Goal: Entertainment & Leisure: Consume media (video, audio)

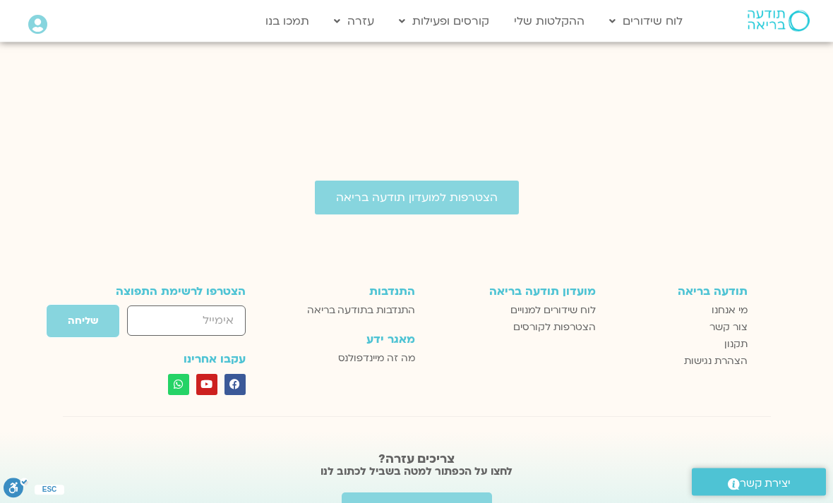
scroll to position [2371, 0]
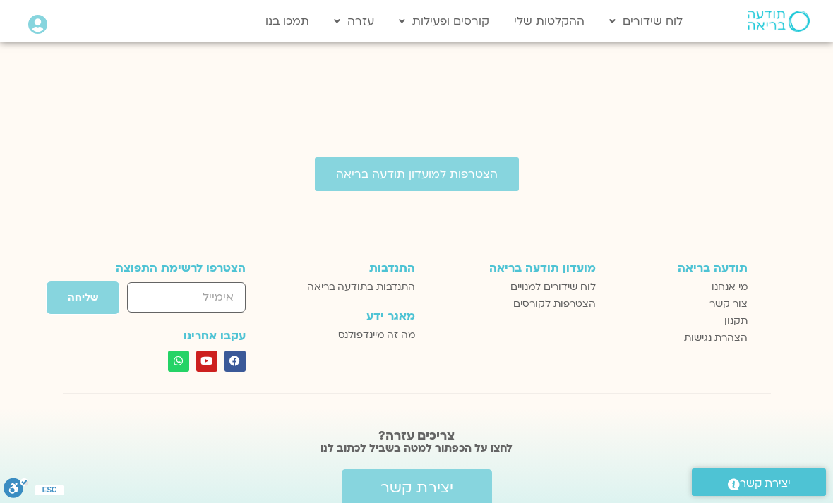
click at [575, 279] on span "לוח שידורים למנויים" at bounding box center [552, 287] width 85 height 17
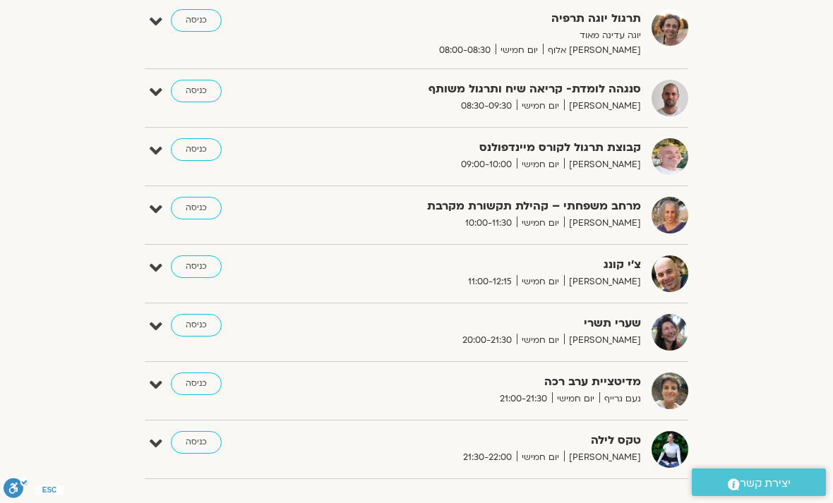
scroll to position [441, 0]
click at [212, 326] on link "כניסה" at bounding box center [196, 326] width 51 height 23
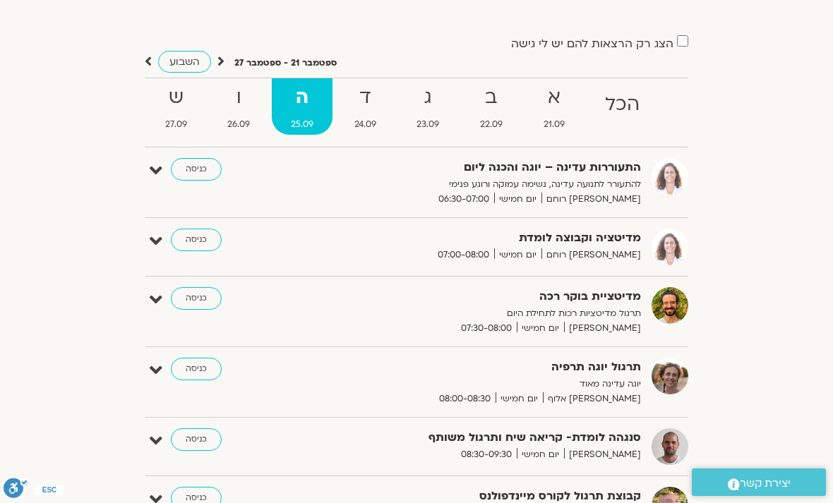
scroll to position [0, 0]
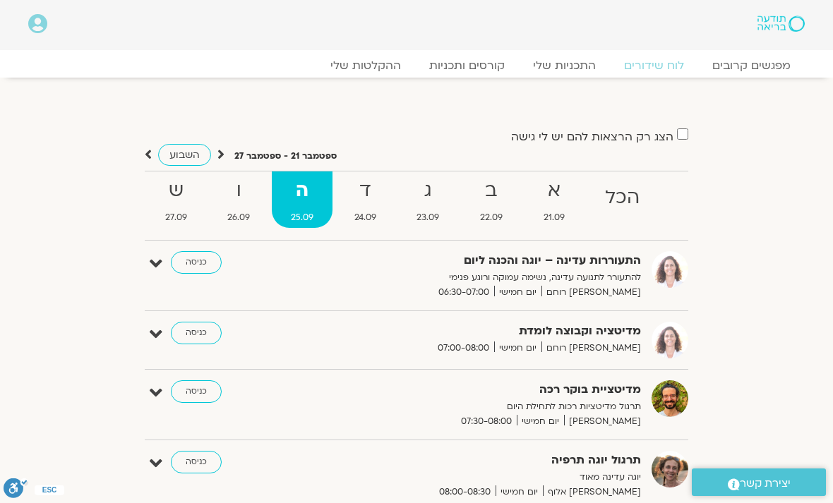
click at [385, 66] on link "ההקלטות שלי" at bounding box center [365, 66] width 99 height 14
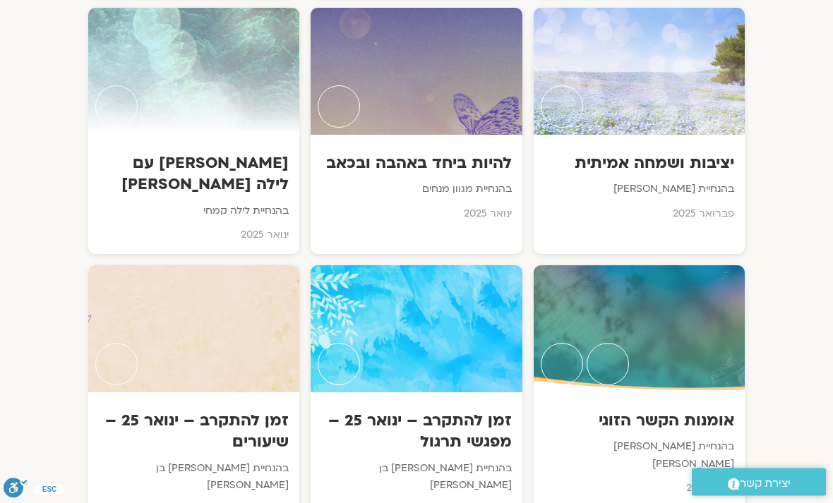
scroll to position [6750, 0]
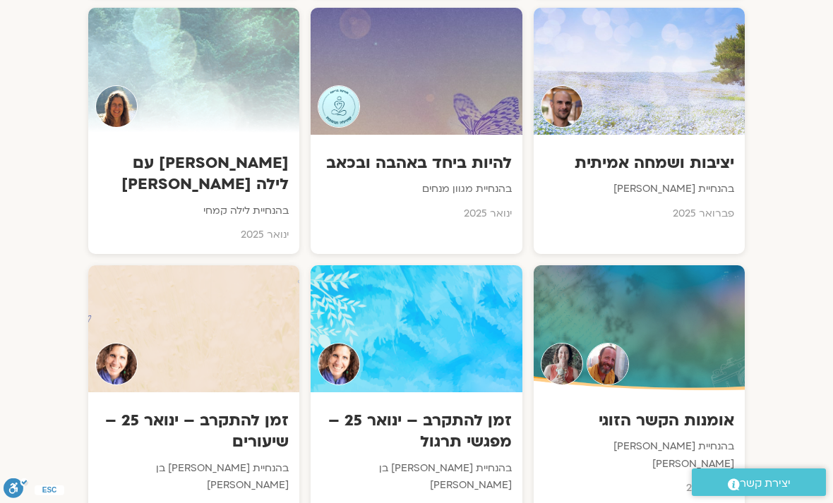
click at [217, 265] on div at bounding box center [193, 328] width 211 height 127
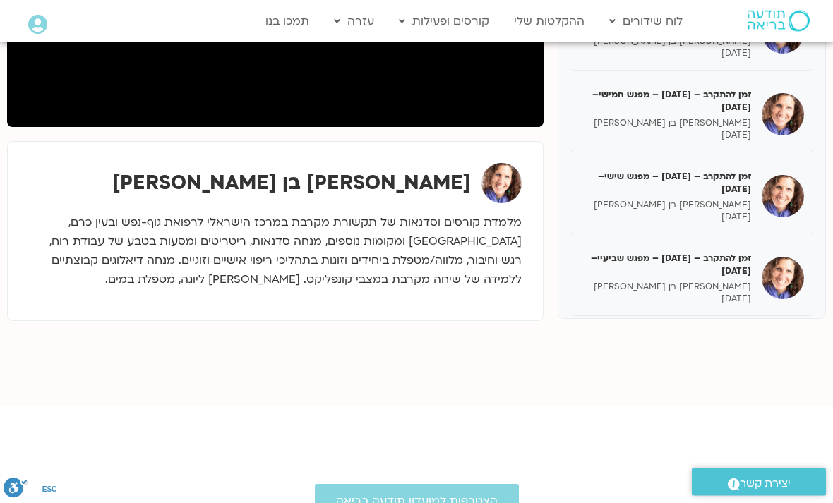
scroll to position [383, 0]
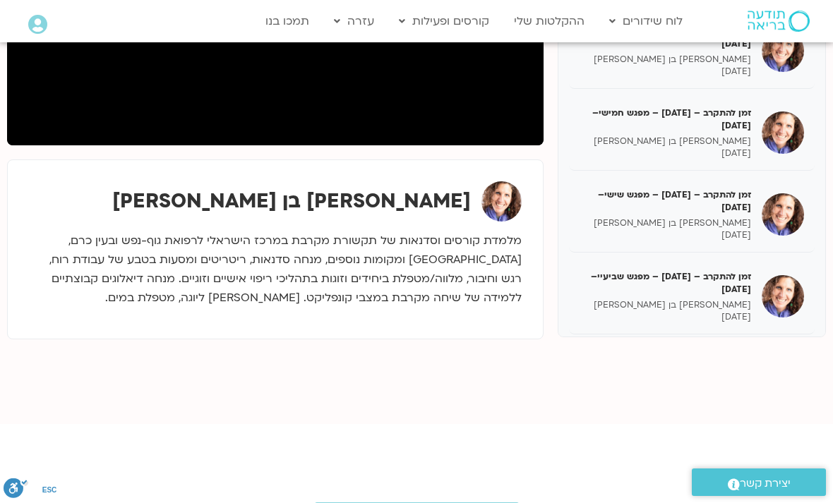
click at [740, 277] on h5 "זמן להתקרב – ינואר 25 – מפגש שביעיי– 25/02/25" at bounding box center [666, 282] width 172 height 25
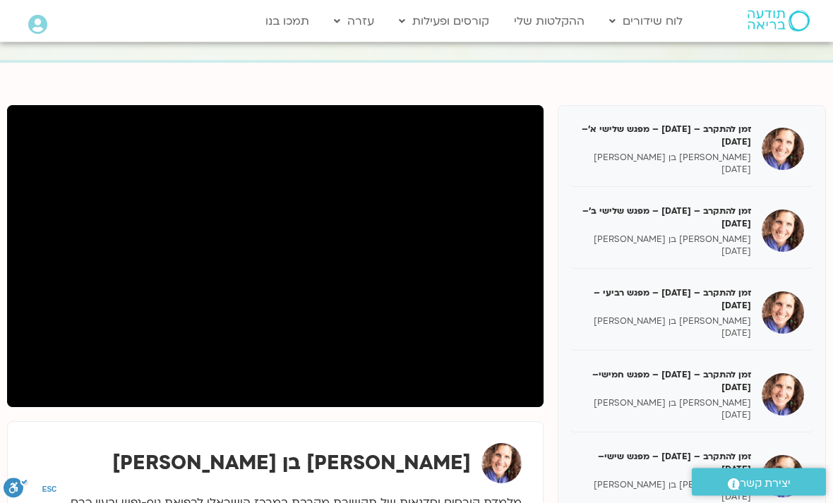
scroll to position [121, 0]
